Goal: Task Accomplishment & Management: Complete application form

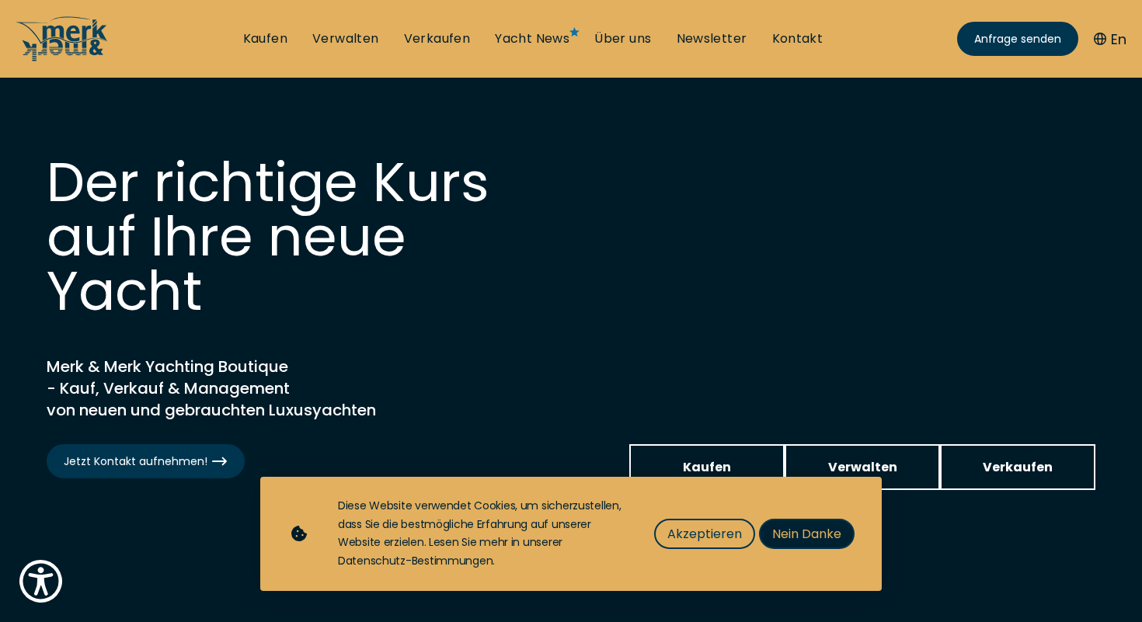
click at [788, 523] on button "Nein Danke" at bounding box center [807, 534] width 96 height 30
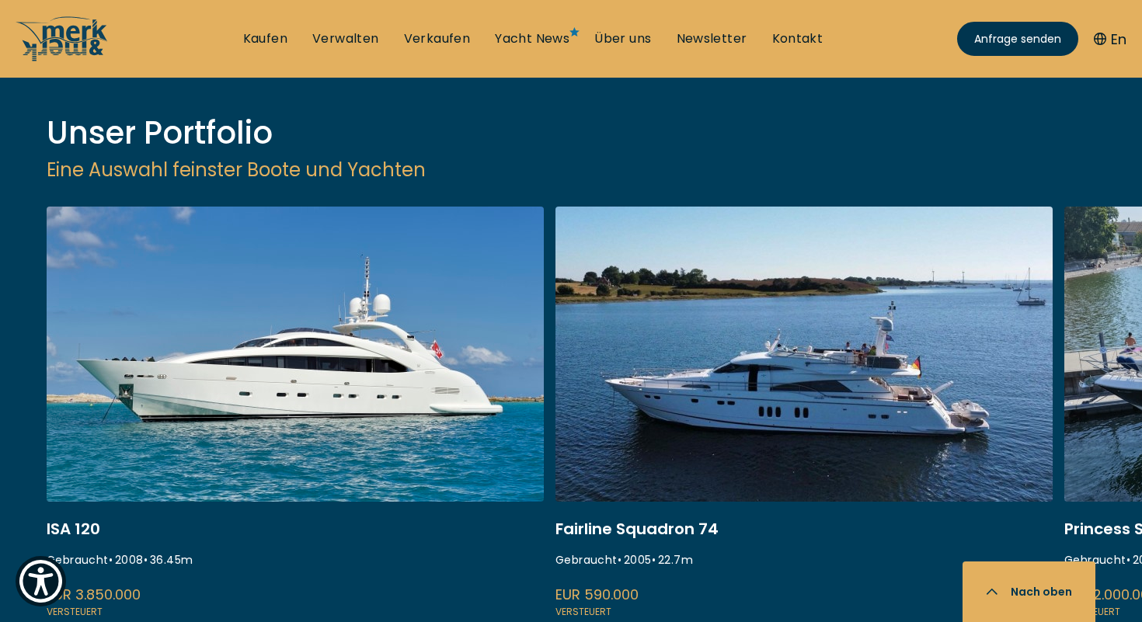
scroll to position [1952, 0]
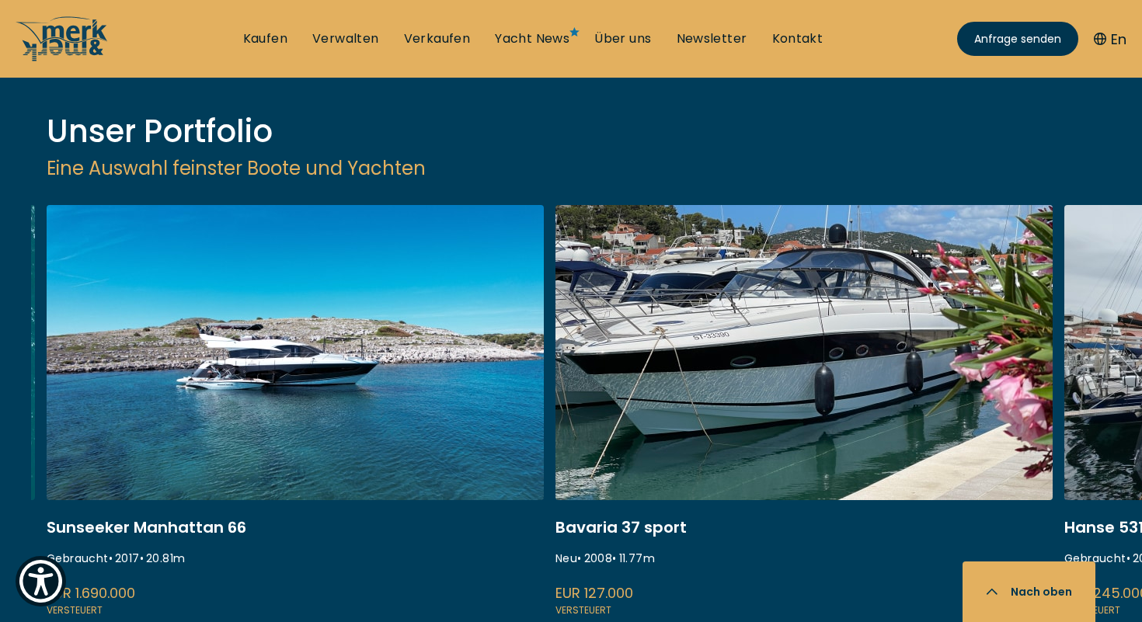
click at [650, 263] on link at bounding box center [803, 412] width 497 height 414
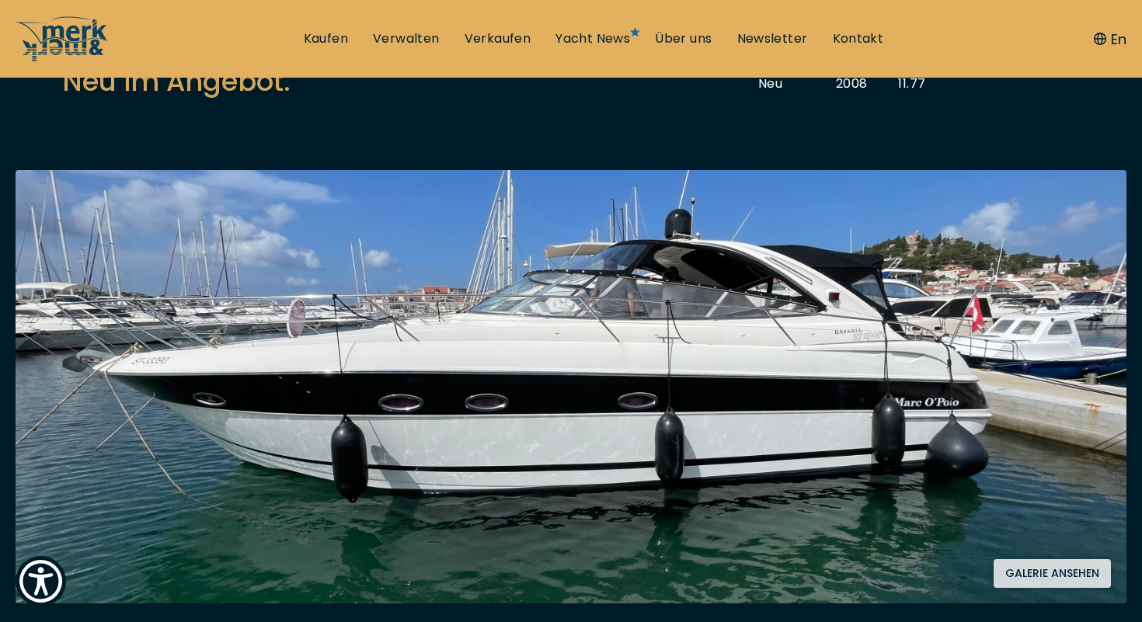
scroll to position [245, 0]
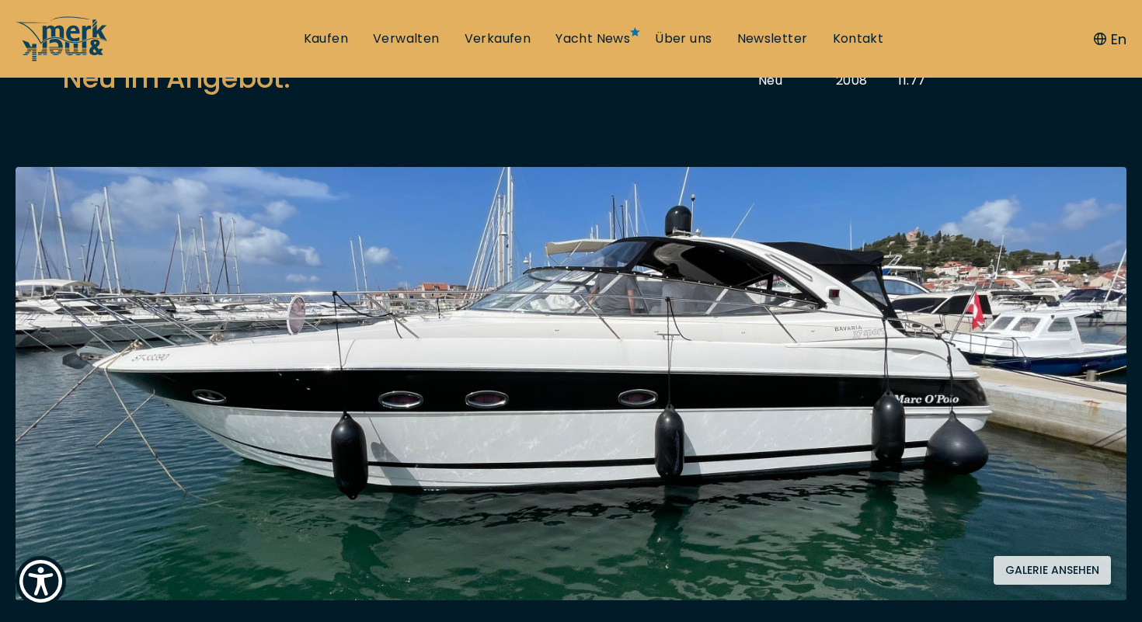
click at [984, 475] on img at bounding box center [571, 383] width 1111 height 433
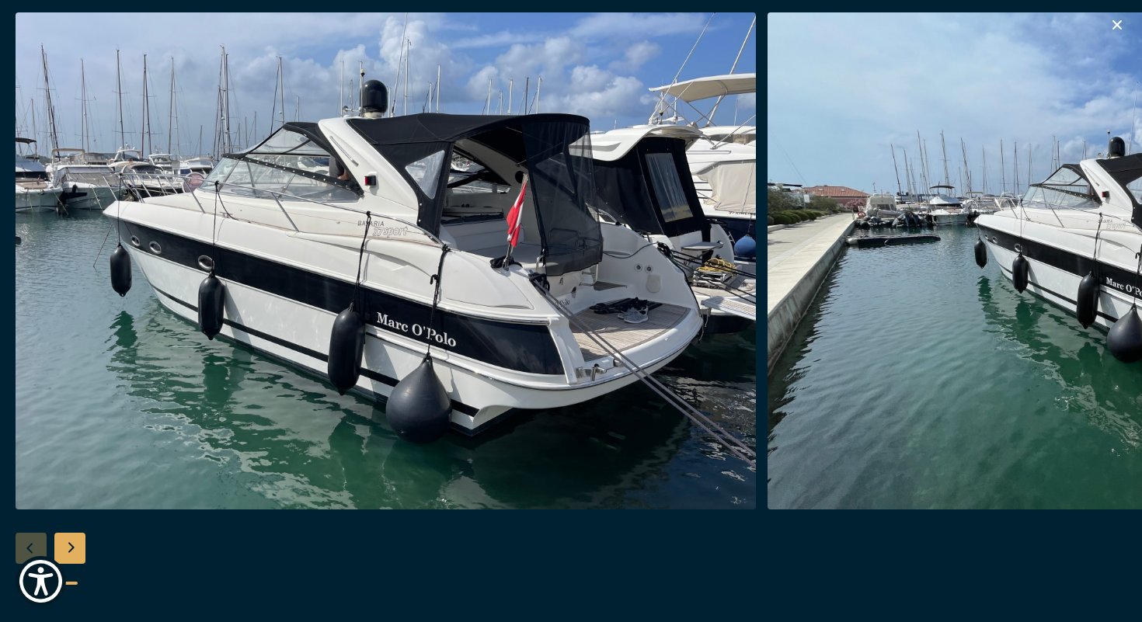
click at [562, 259] on img "button" at bounding box center [386, 260] width 740 height 497
click at [80, 550] on div "Next slide" at bounding box center [69, 548] width 31 height 31
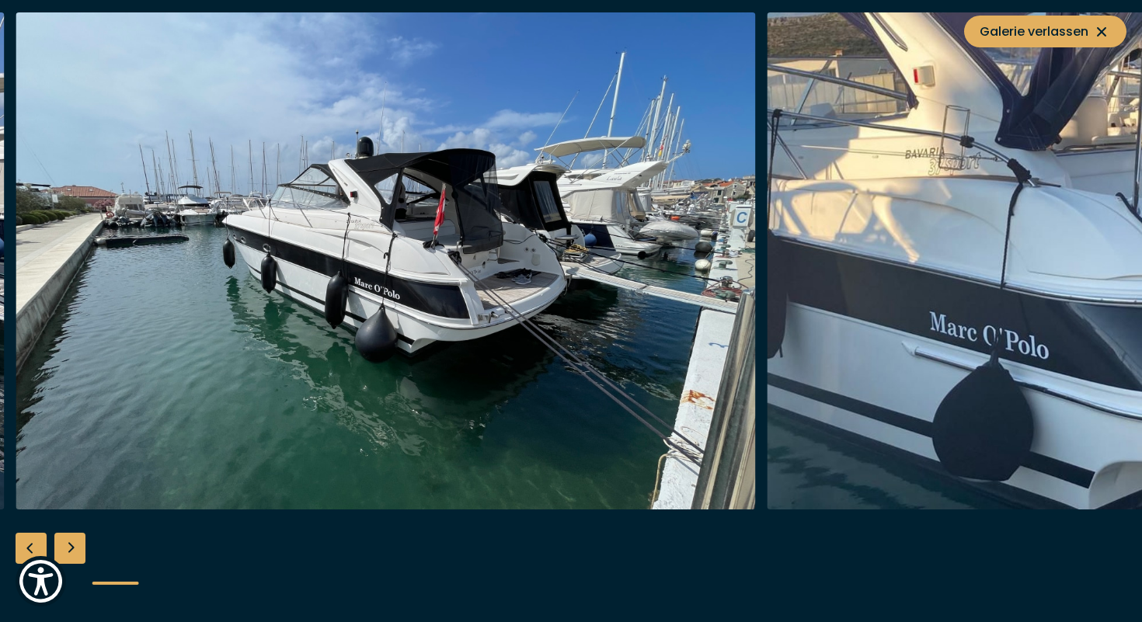
click at [80, 550] on div "Next slide" at bounding box center [69, 548] width 31 height 31
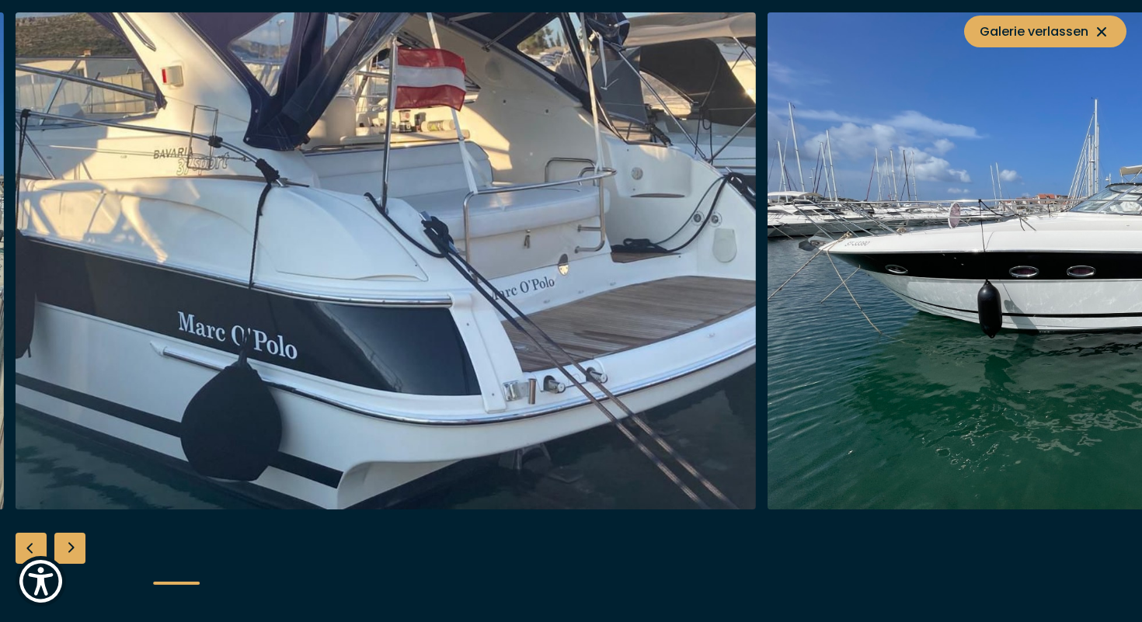
click at [80, 550] on div "Next slide" at bounding box center [69, 548] width 31 height 31
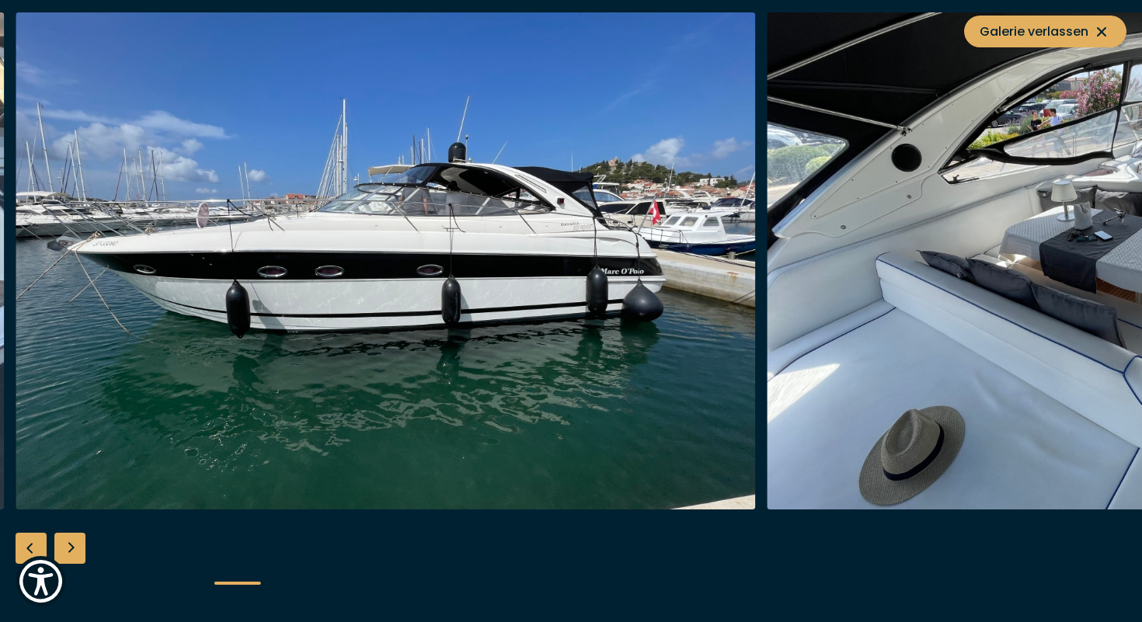
click at [80, 550] on div "Next slide" at bounding box center [69, 548] width 31 height 31
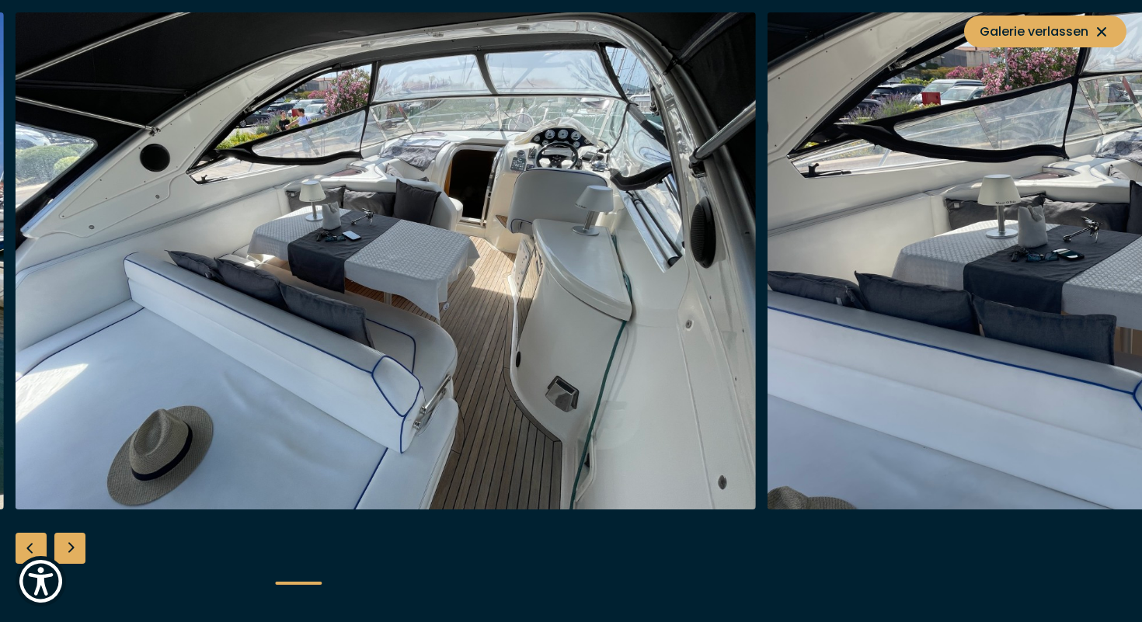
click at [80, 550] on div "Next slide" at bounding box center [69, 548] width 31 height 31
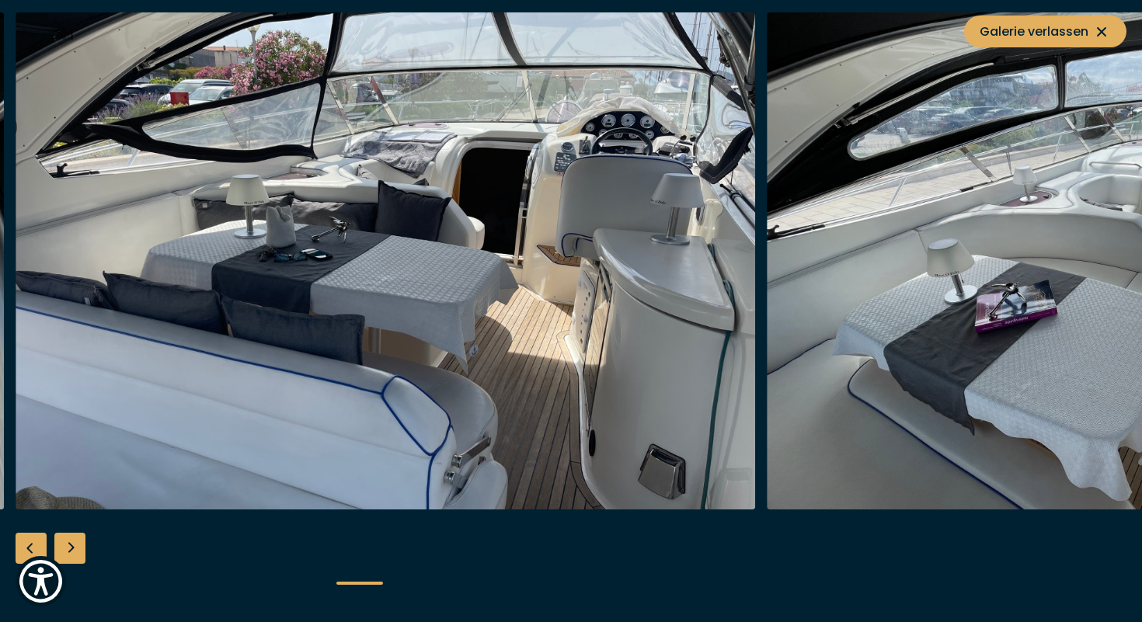
click at [80, 550] on div "Next slide" at bounding box center [69, 548] width 31 height 31
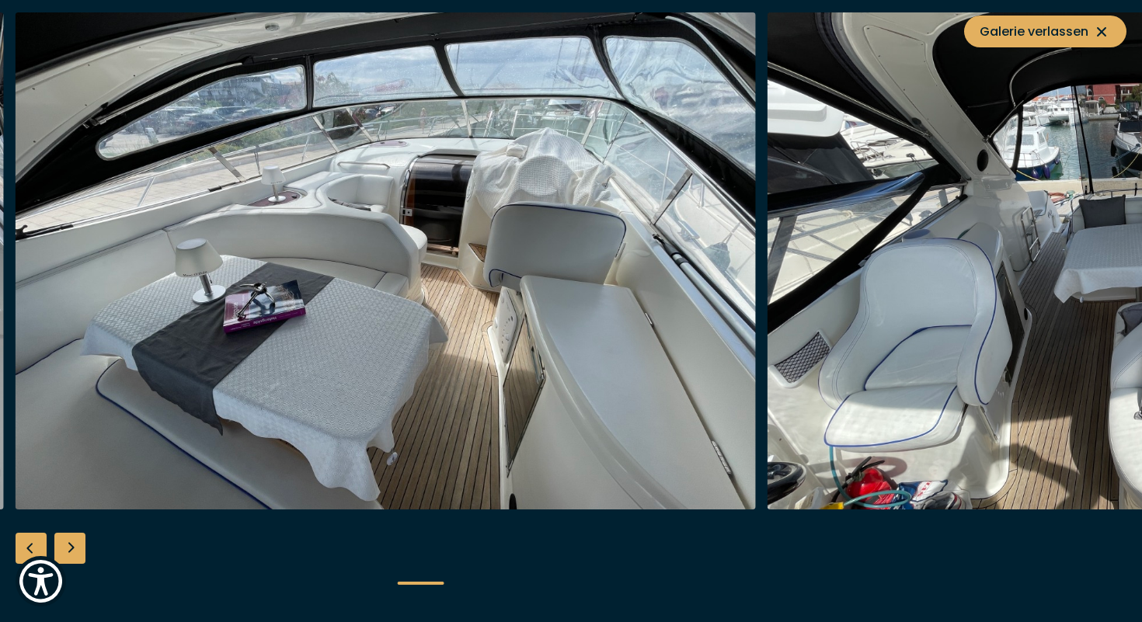
click at [80, 550] on div "Next slide" at bounding box center [69, 548] width 31 height 31
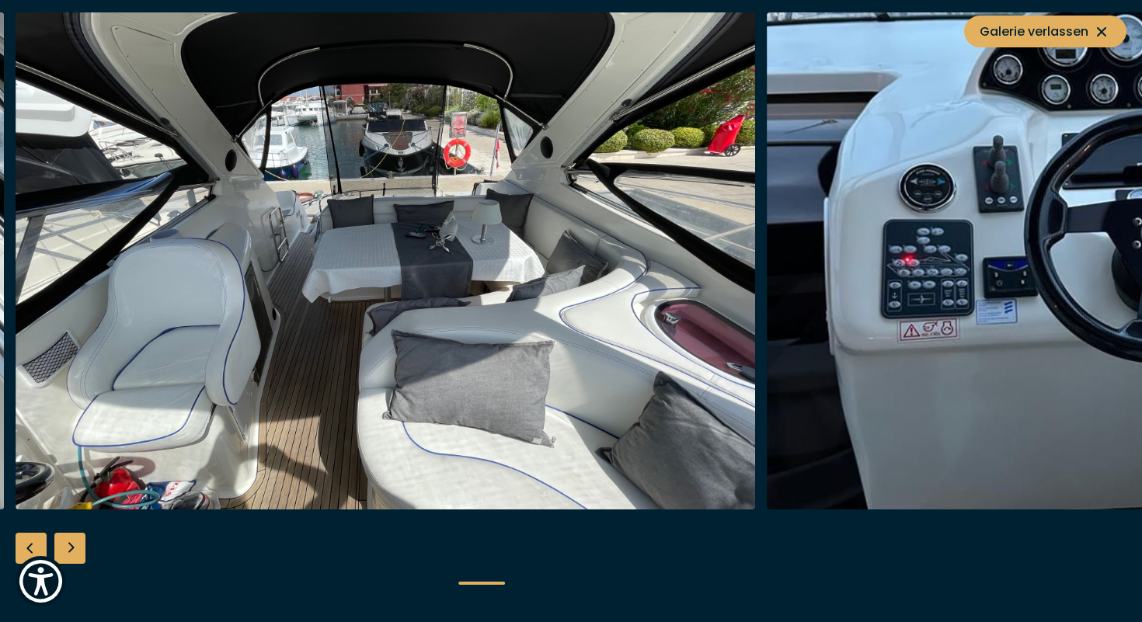
click at [80, 550] on div "Next slide" at bounding box center [69, 548] width 31 height 31
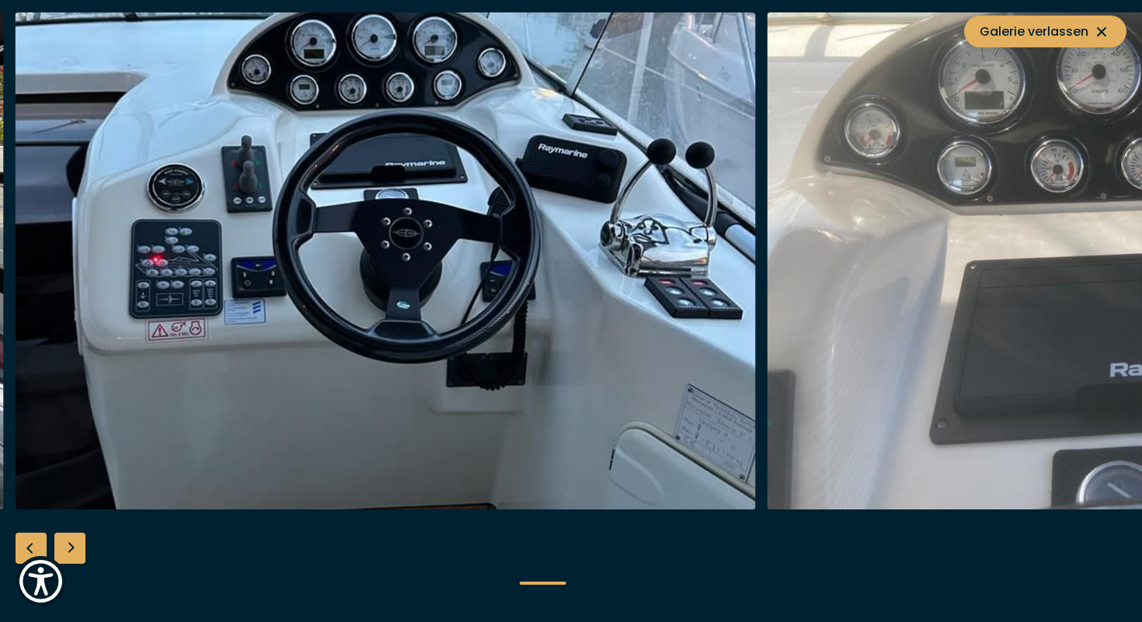
click at [79, 550] on div "Next slide" at bounding box center [69, 548] width 31 height 31
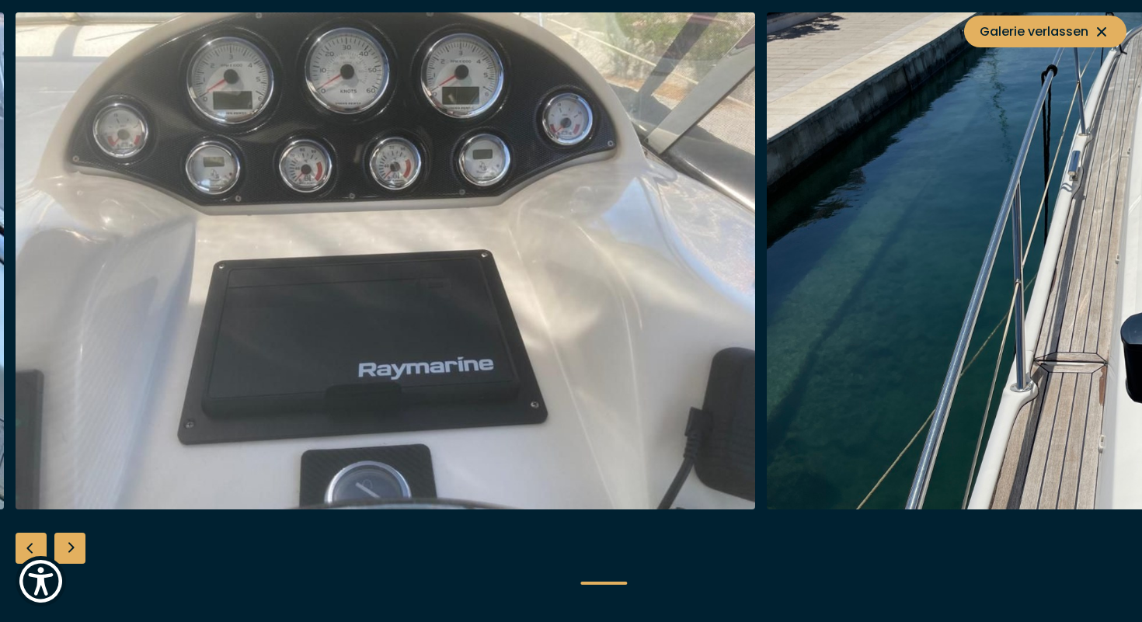
click at [80, 550] on div "Next slide" at bounding box center [69, 548] width 31 height 31
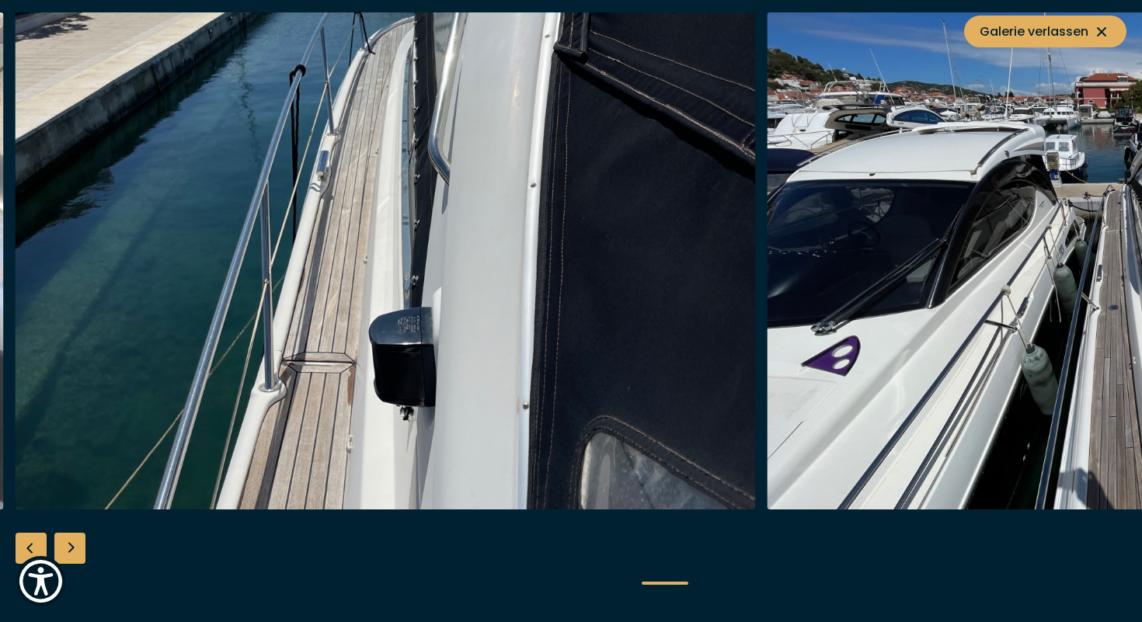
click at [80, 550] on div "Next slide" at bounding box center [69, 548] width 31 height 31
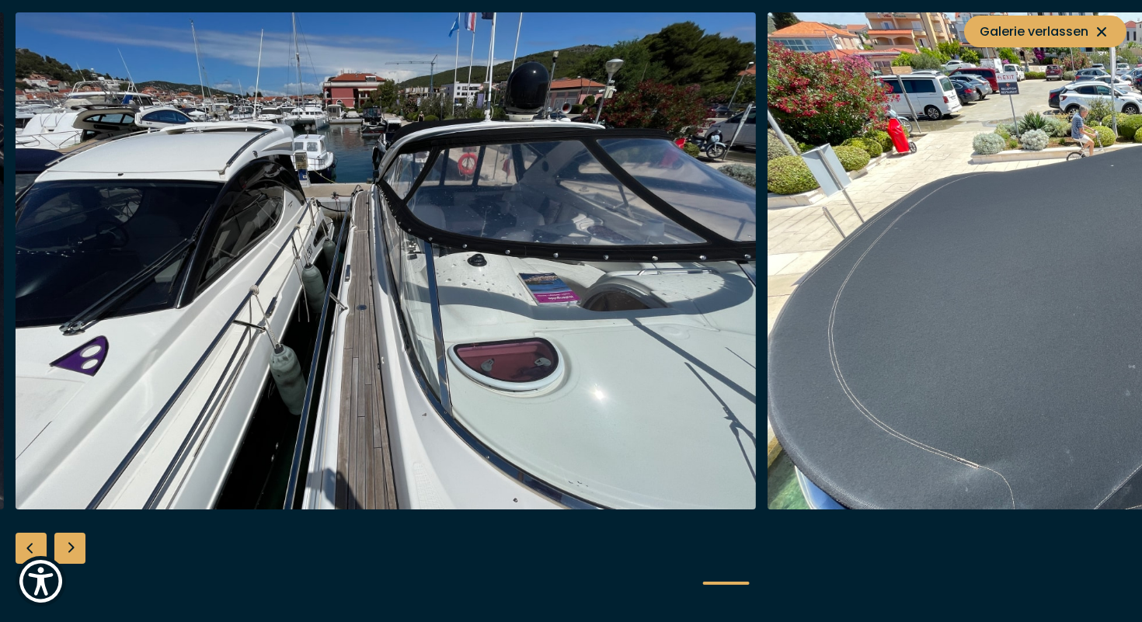
click at [80, 550] on div "Next slide" at bounding box center [69, 548] width 31 height 31
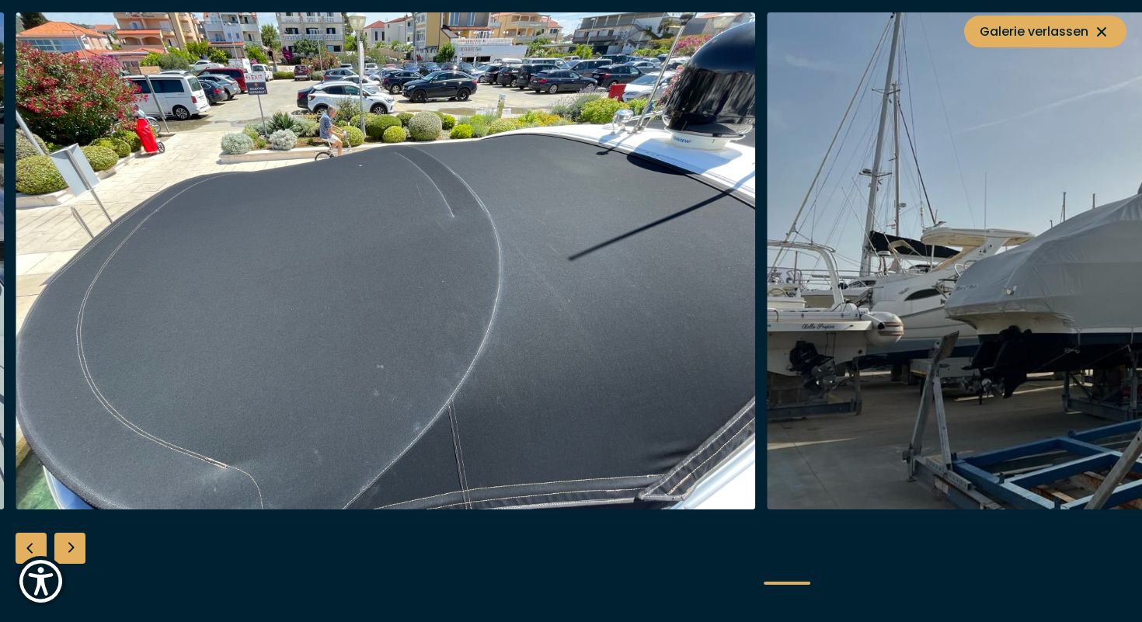
click at [80, 550] on div "Next slide" at bounding box center [69, 548] width 31 height 31
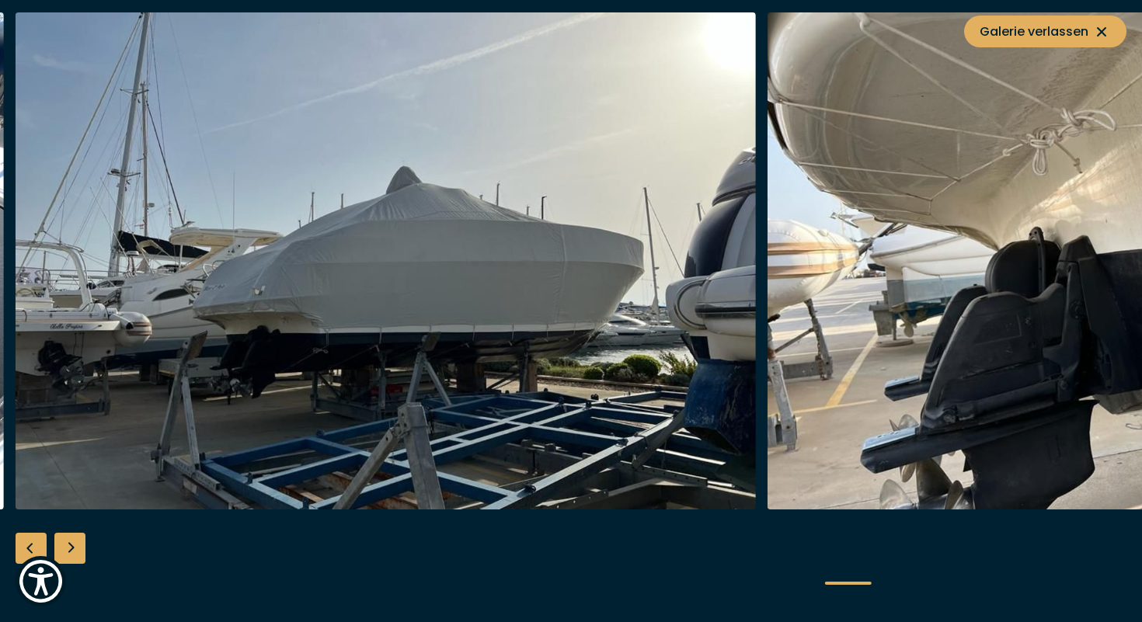
click at [80, 550] on div "Next slide" at bounding box center [69, 548] width 31 height 31
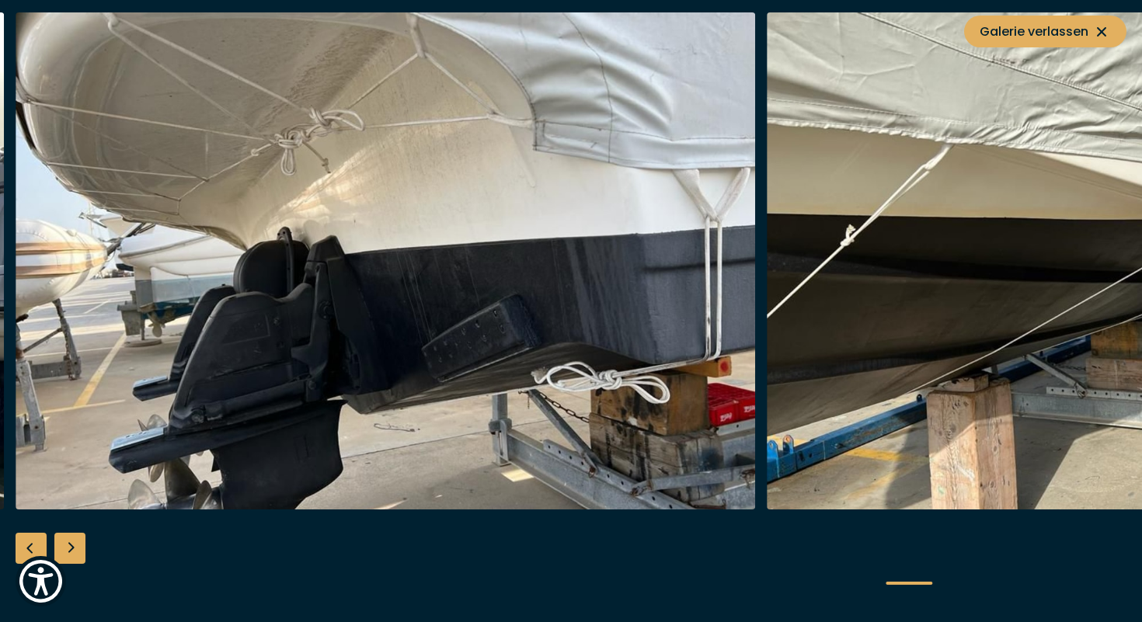
click at [80, 550] on div "Next slide" at bounding box center [69, 548] width 31 height 31
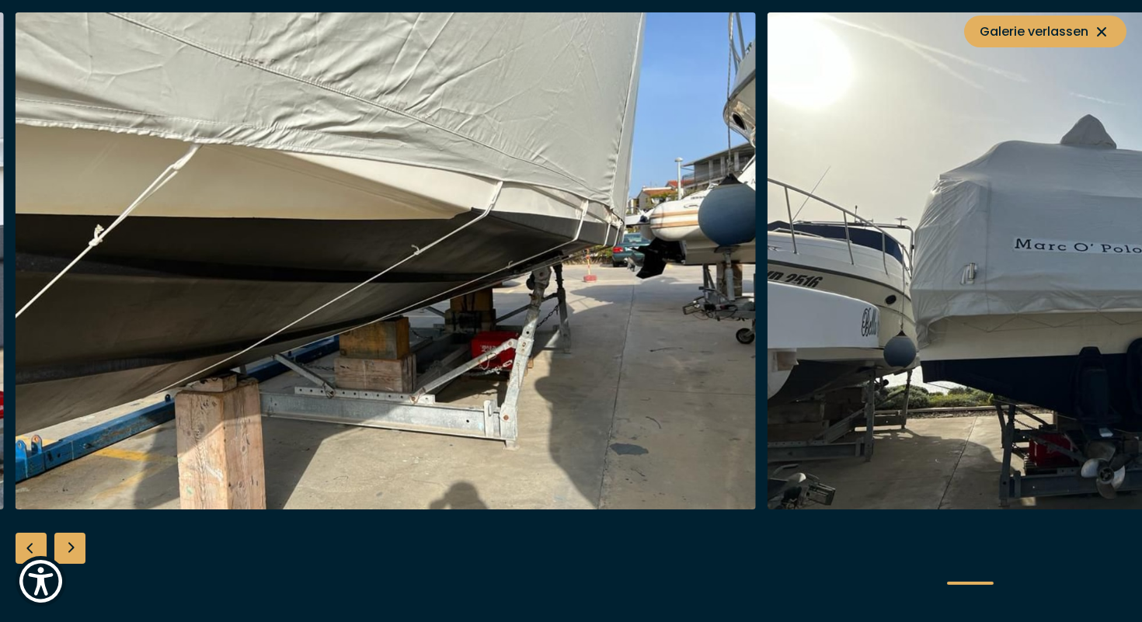
click at [80, 550] on div "Next slide" at bounding box center [69, 548] width 31 height 31
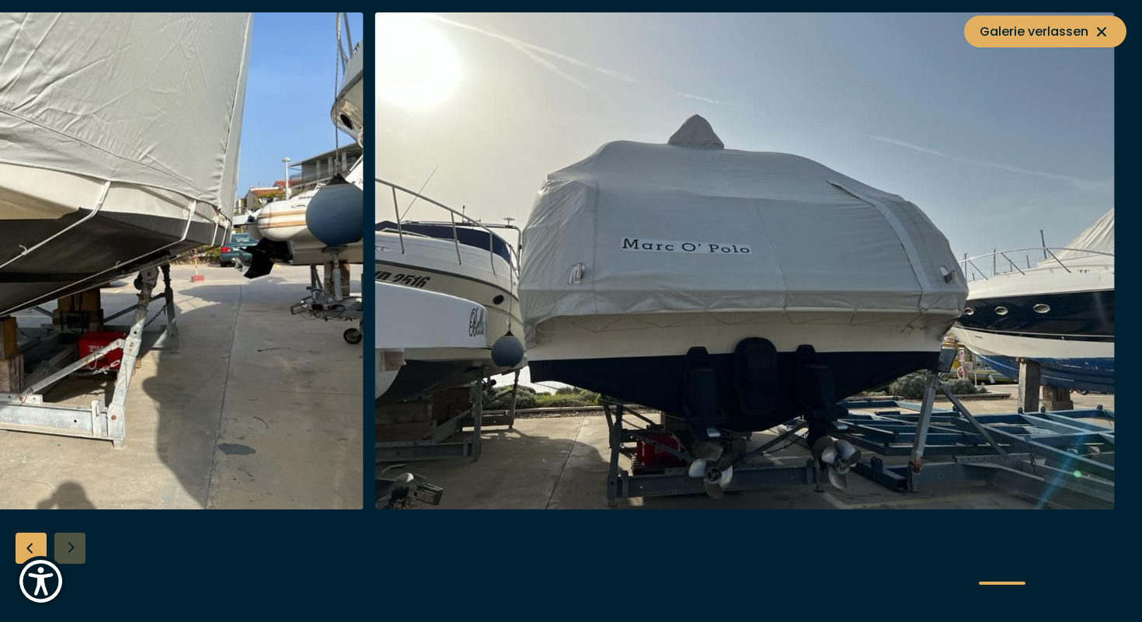
click at [80, 550] on div at bounding box center [571, 311] width 1142 height 598
click at [1089, 38] on span "Galerie verlassen" at bounding box center [1044, 31] width 131 height 19
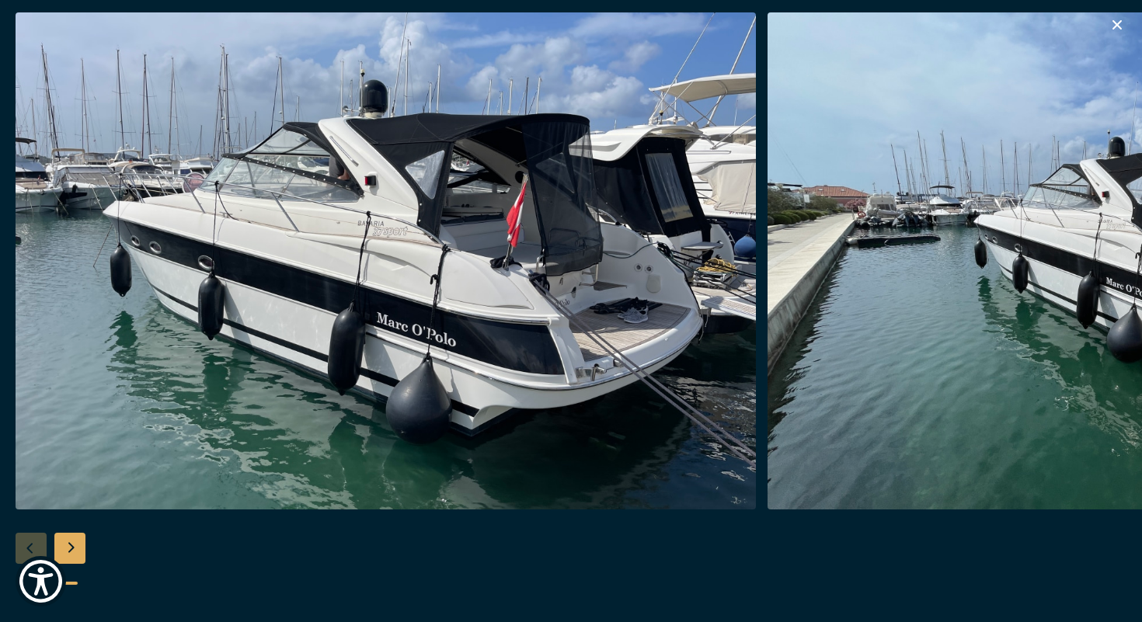
click at [1111, 17] on icon "button" at bounding box center [1117, 25] width 19 height 19
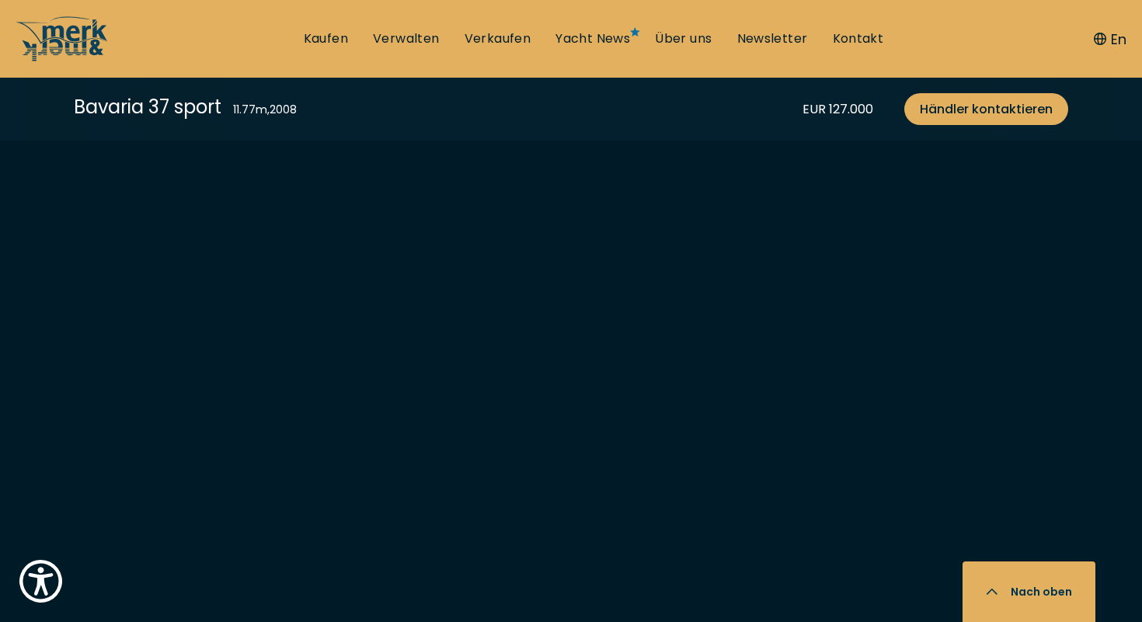
scroll to position [3339, 0]
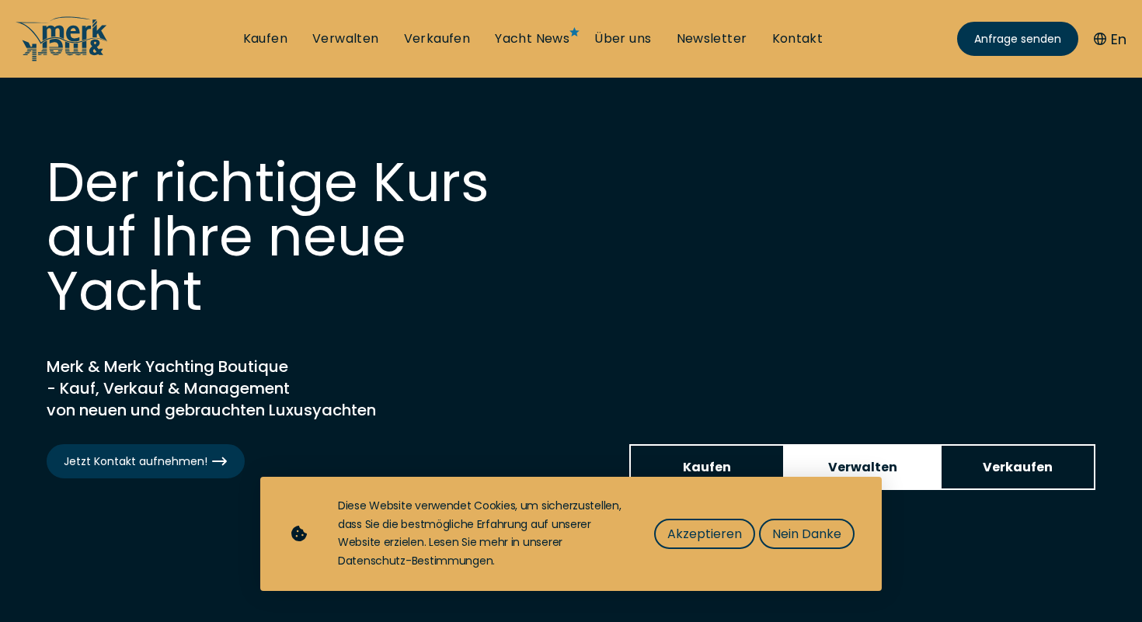
click at [875, 462] on span "Verwalten" at bounding box center [862, 466] width 69 height 19
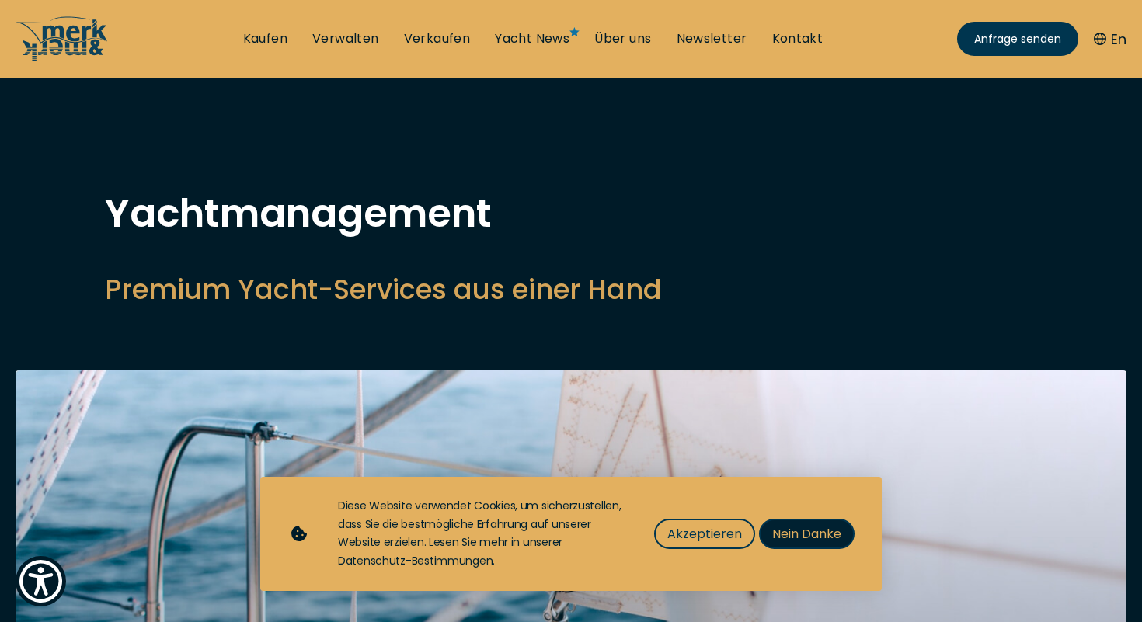
click at [808, 533] on span "Nein Danke" at bounding box center [806, 533] width 69 height 19
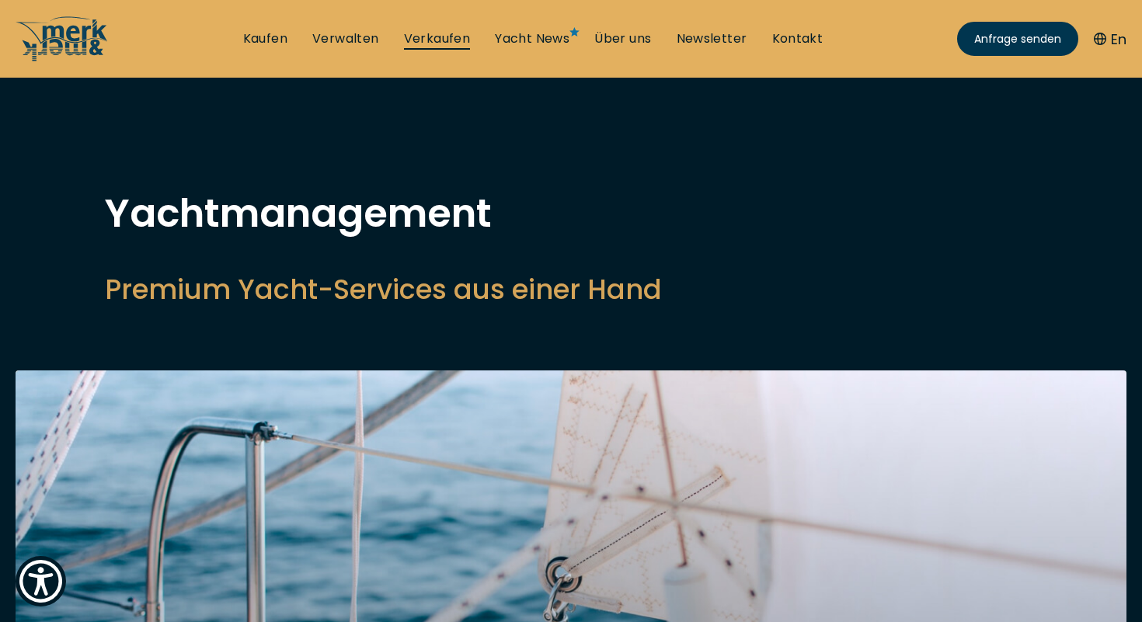
click at [455, 41] on link "Verkaufen" at bounding box center [437, 38] width 67 height 17
select select "sell"
